Goal: Transaction & Acquisition: Purchase product/service

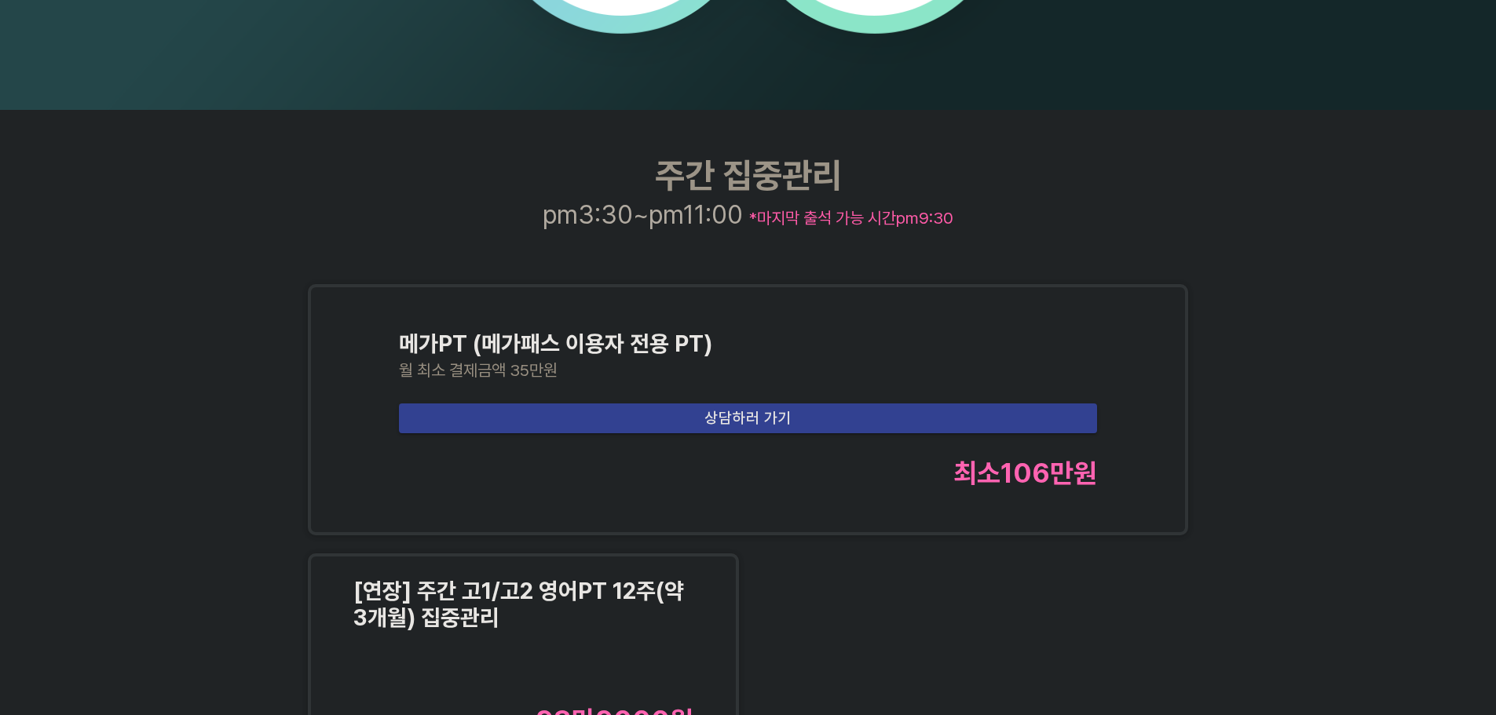
scroll to position [2120, 0]
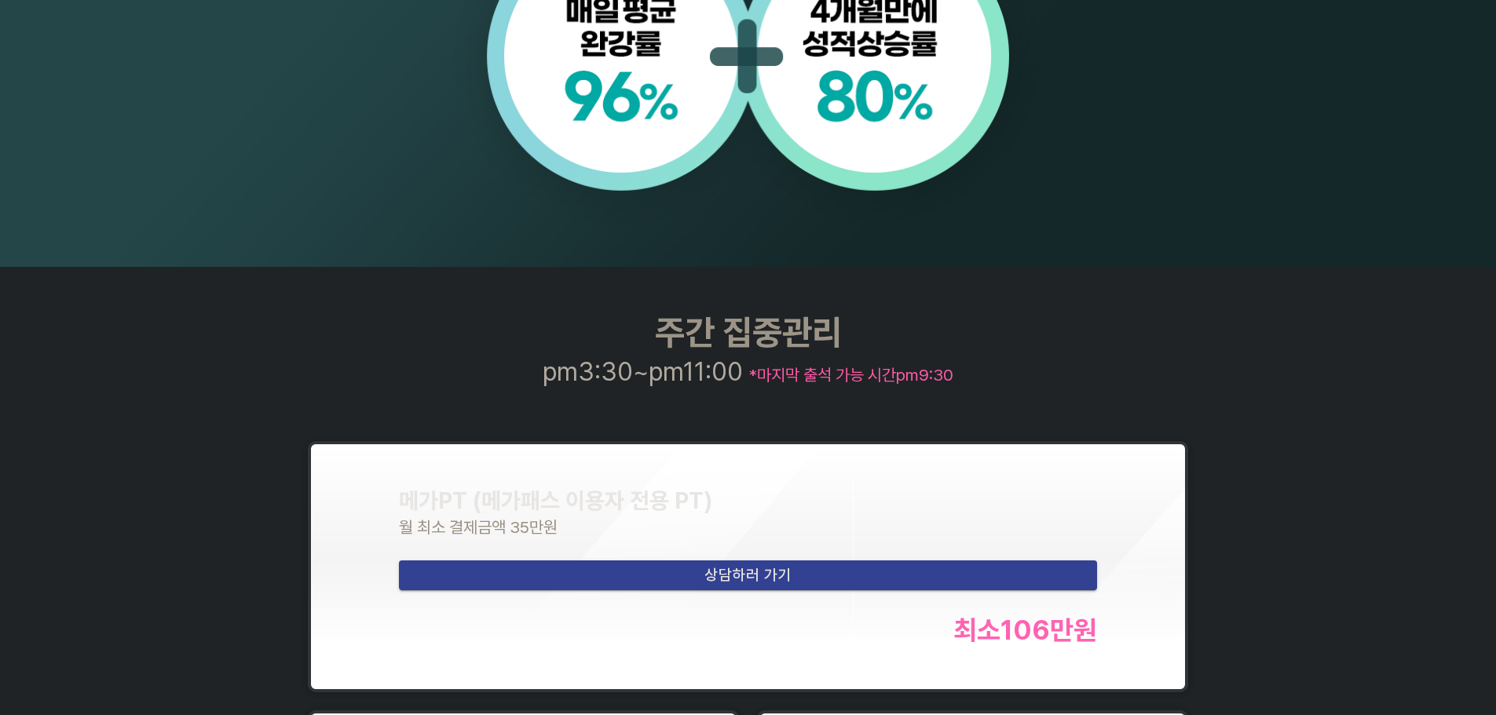
scroll to position [2041, 0]
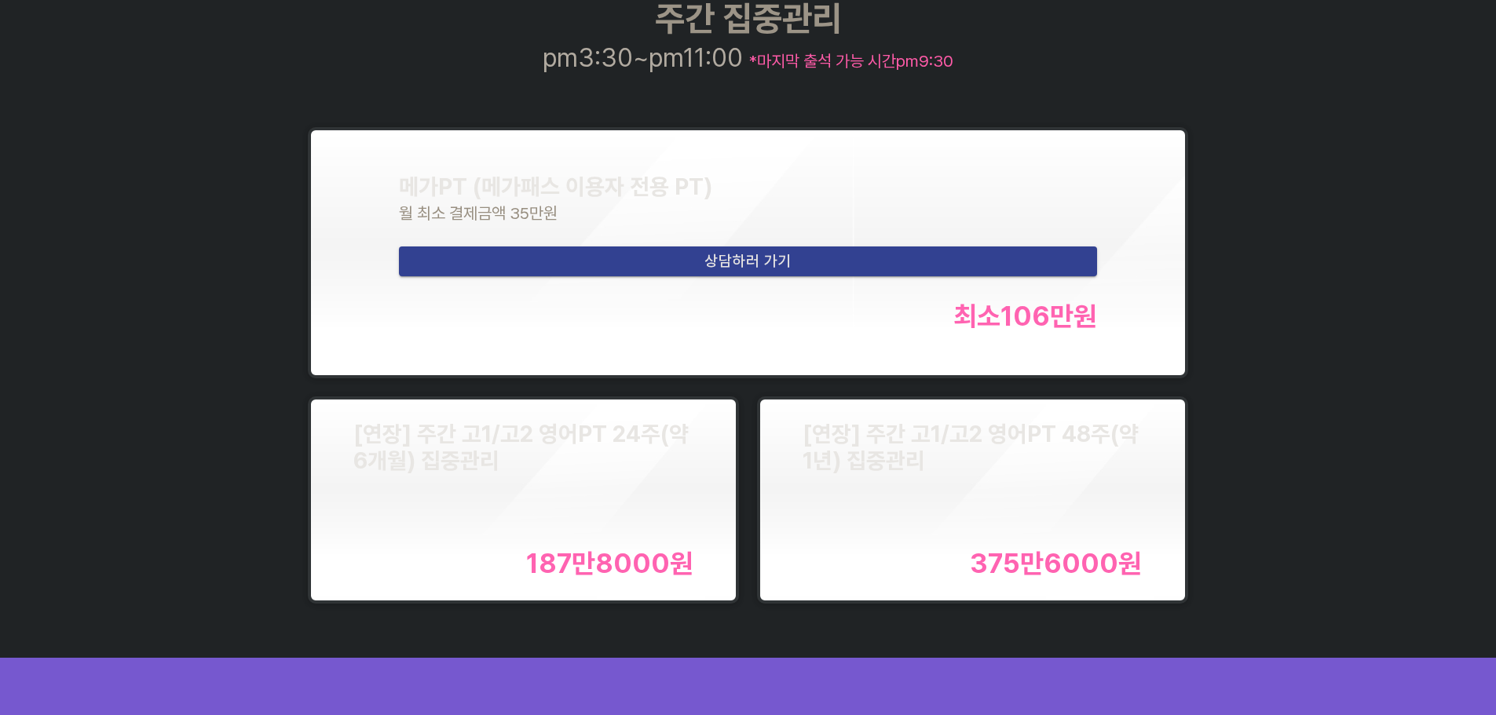
click at [632, 469] on div "[연장] 주간 고1/고2 영어PT 24주(약 6개월) 집중관리" at bounding box center [523, 447] width 340 height 53
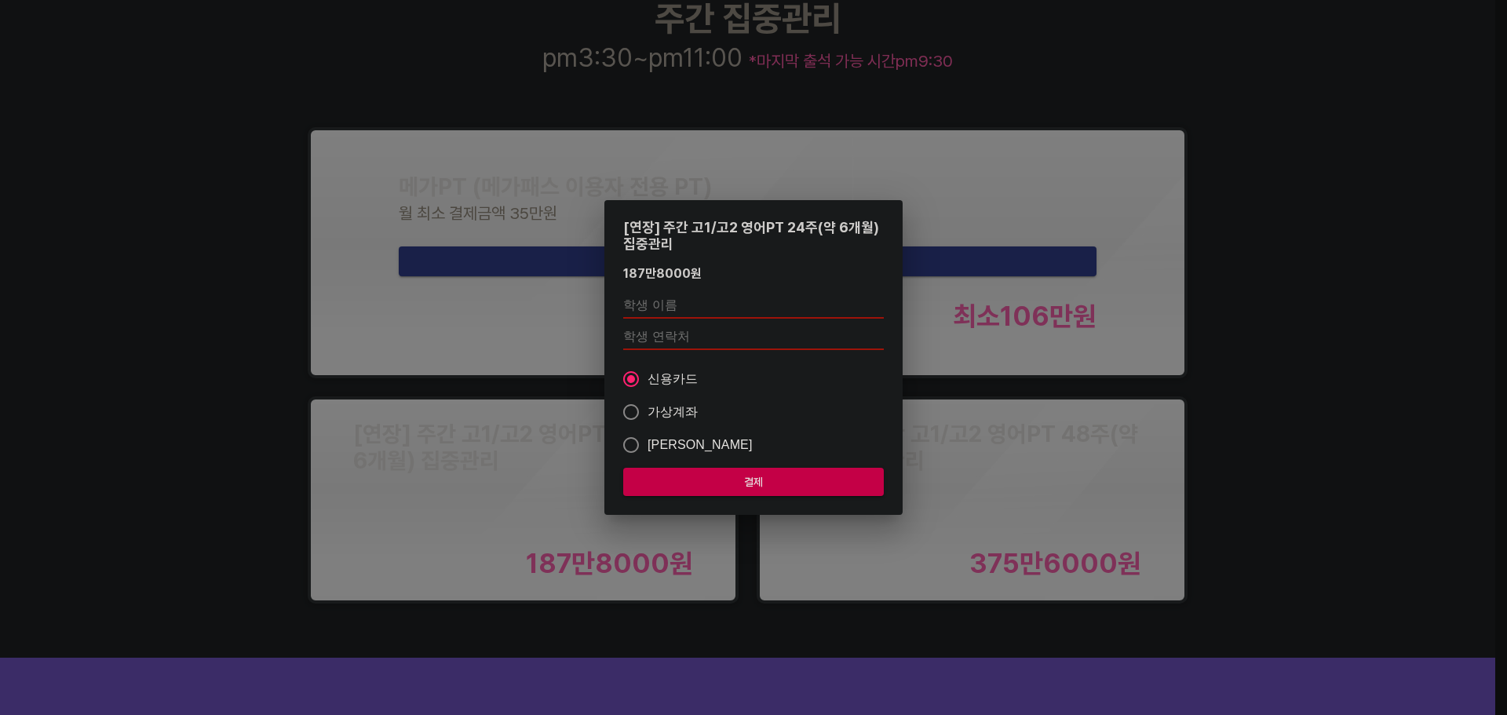
click at [710, 305] on input "text" at bounding box center [753, 306] width 261 height 25
type input "ㅇ"
type input "[PERSON_NAME]"
type input "01084019005"
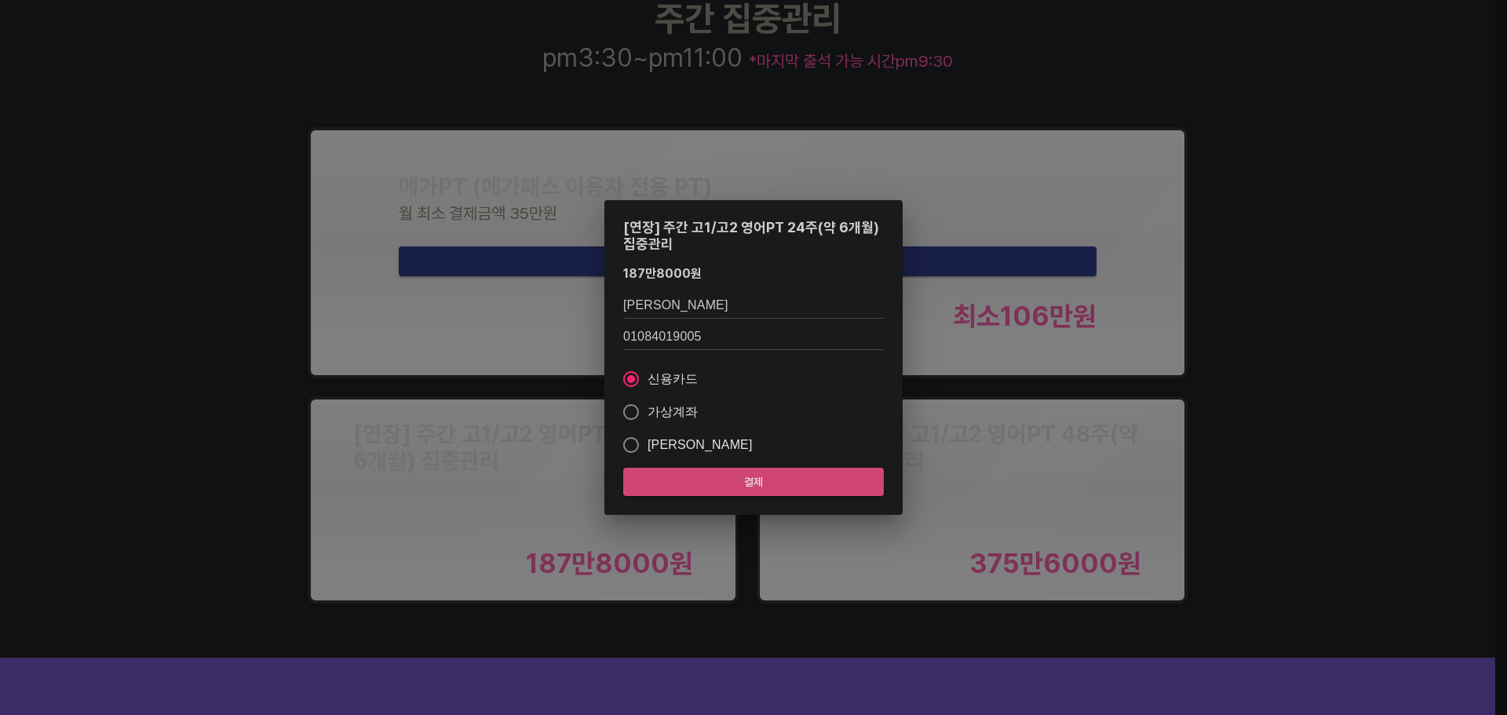
click at [714, 477] on span "결제" at bounding box center [754, 483] width 236 height 20
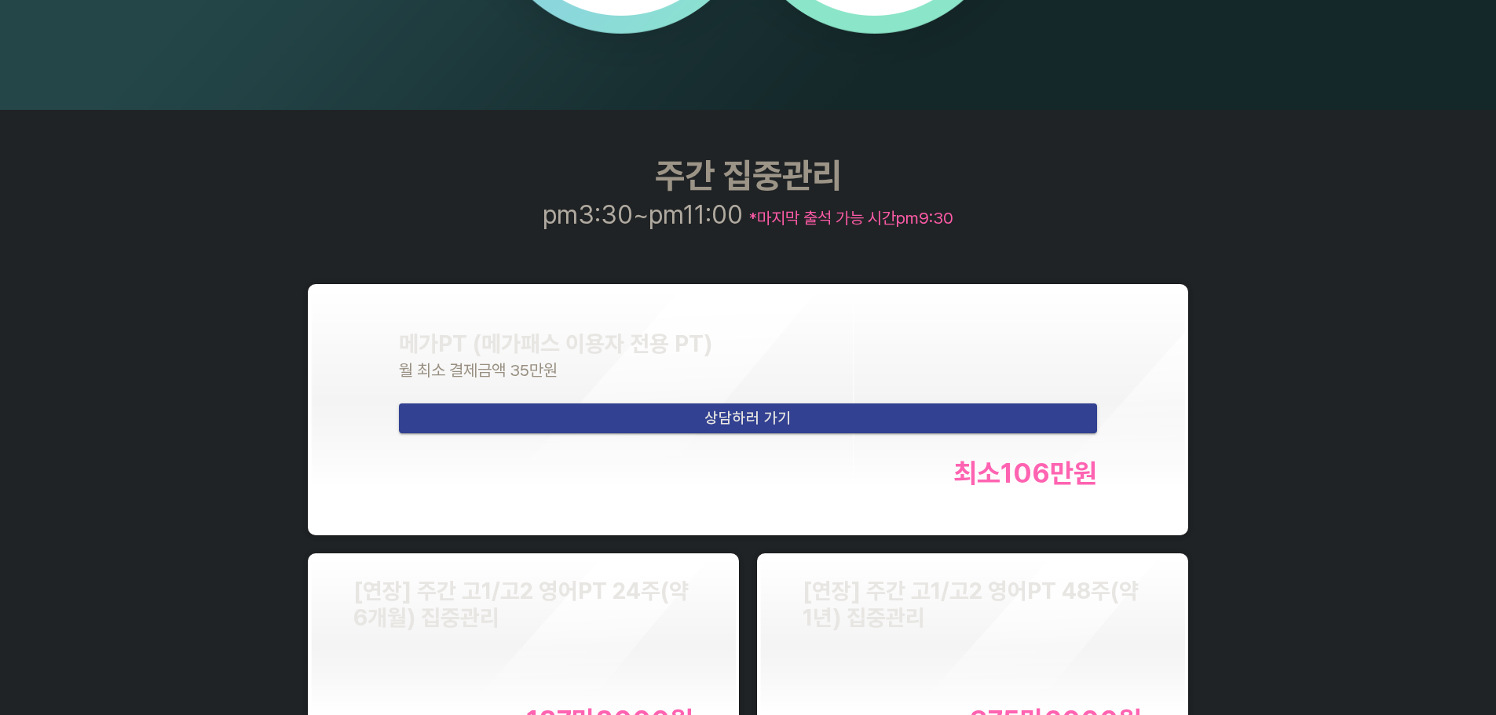
scroll to position [2277, 0]
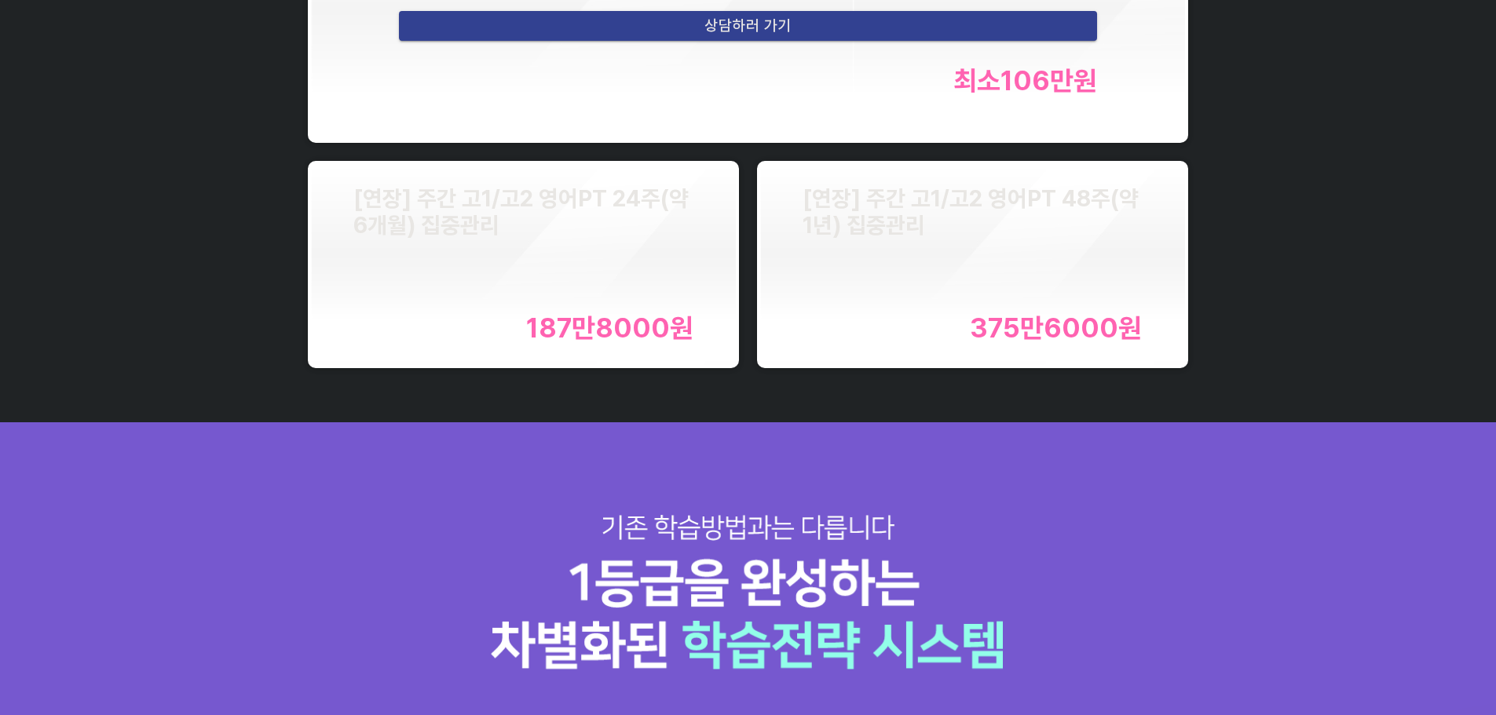
click at [538, 291] on div "[연장] 주간 고1/고2 영어PT 24주(약 6개월) 집중관리 187만8000 원" at bounding box center [523, 264] width 340 height 159
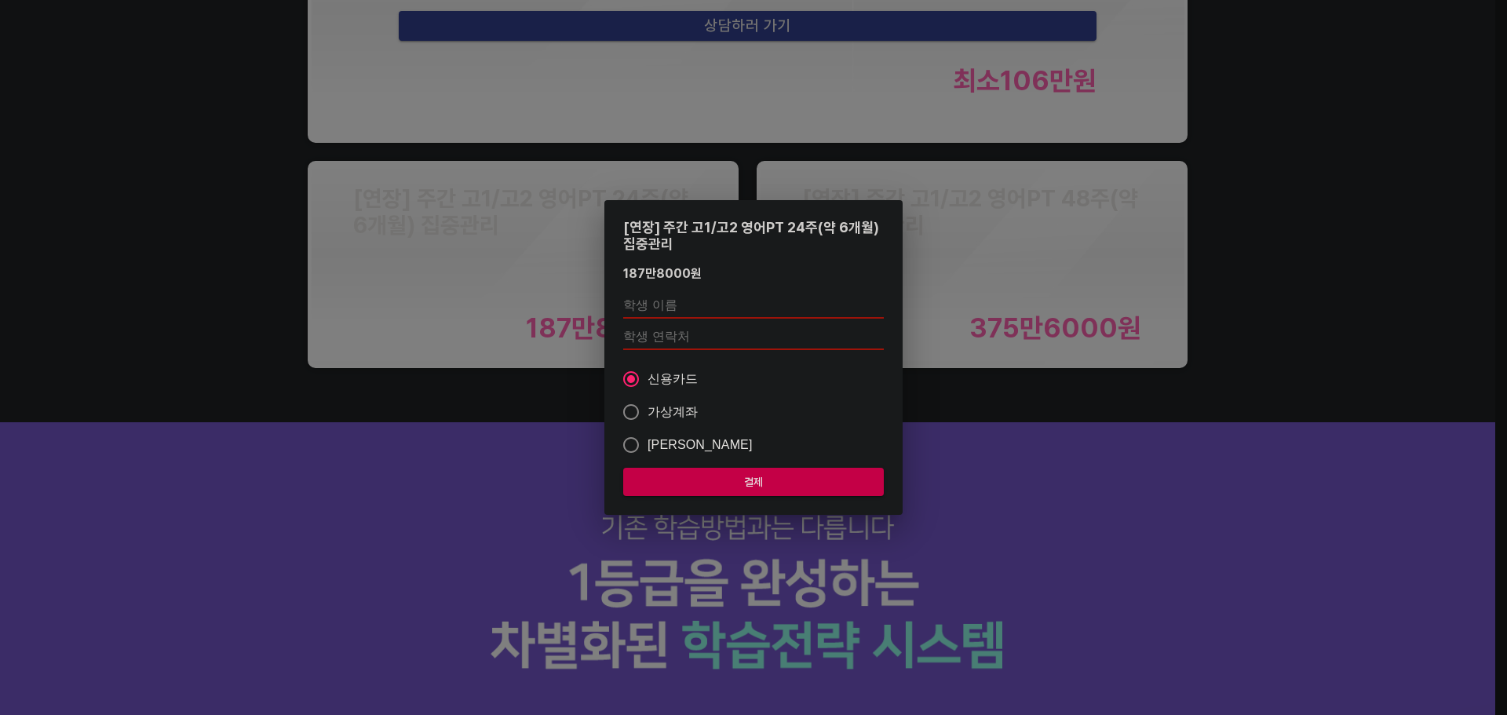
click at [705, 298] on input "text" at bounding box center [753, 306] width 261 height 25
type input "d"
type input "장민호"
type input "01084019005"
click at [754, 480] on span "결제" at bounding box center [754, 483] width 236 height 20
